Goal: Task Accomplishment & Management: Use online tool/utility

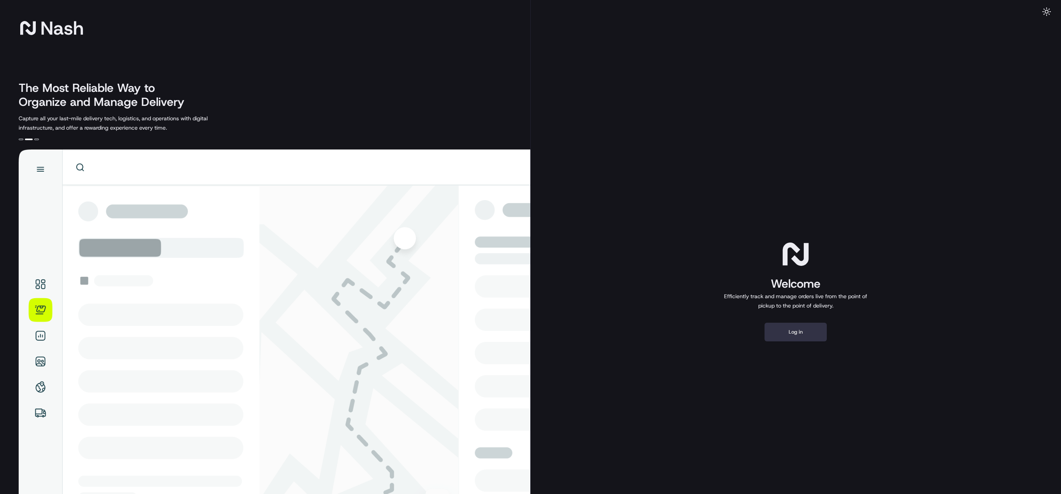
click at [798, 331] on button "Log in" at bounding box center [795, 331] width 62 height 19
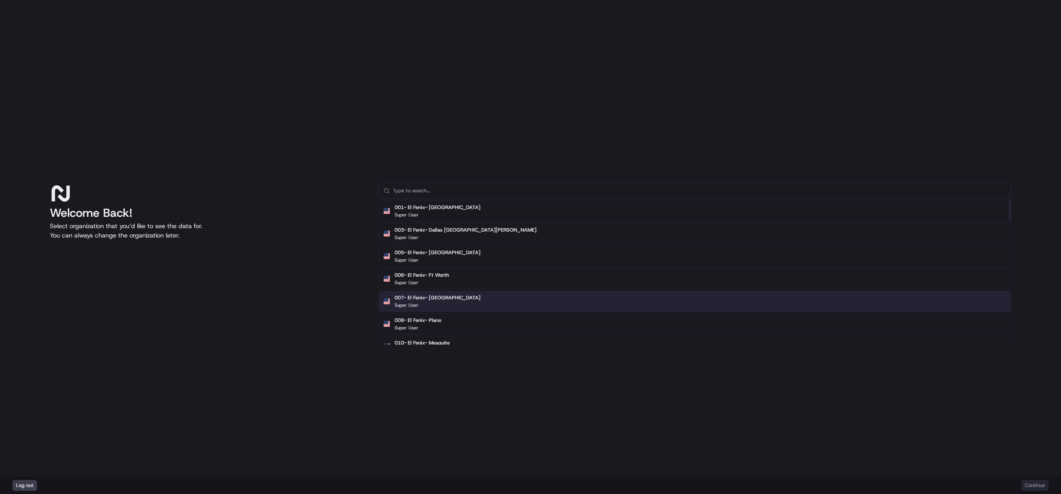
click at [446, 193] on input "text" at bounding box center [699, 191] width 613 height 16
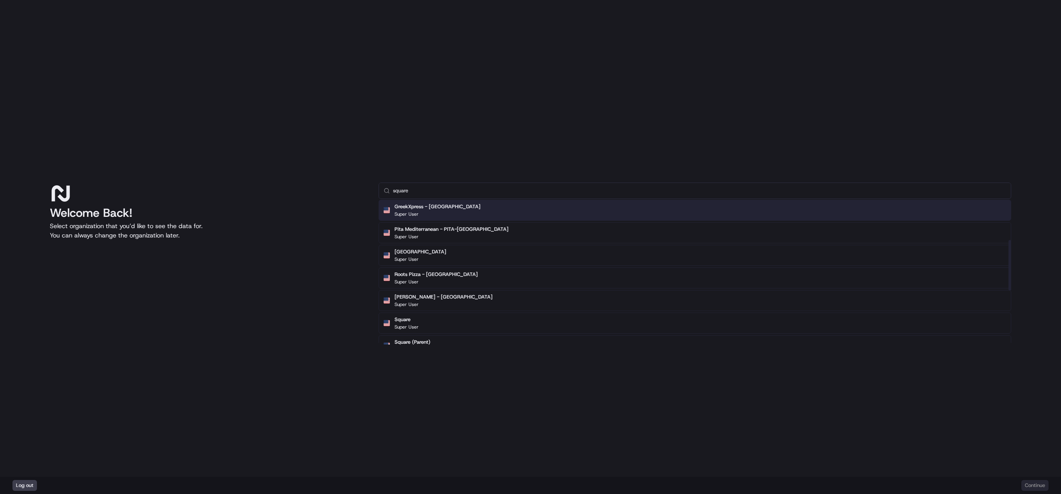
scroll to position [117, 0]
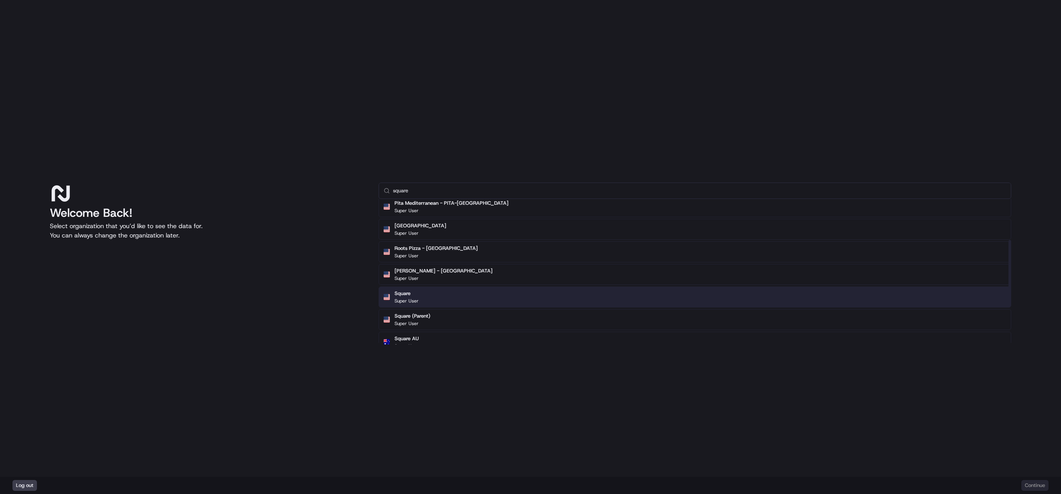
type input "square"
click at [420, 300] on div "Square Super User" at bounding box center [695, 296] width 633 height 21
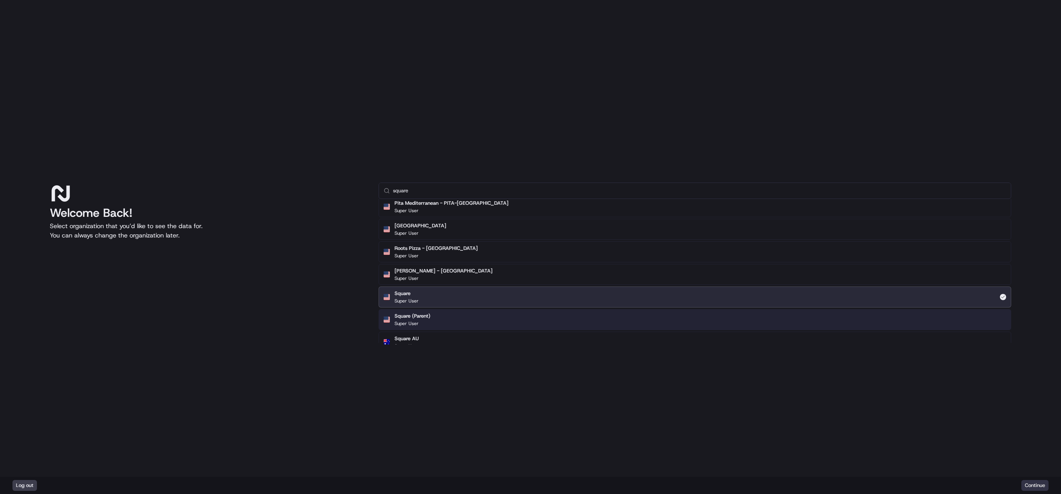
click at [1031, 484] on button "Continue" at bounding box center [1034, 485] width 27 height 11
